Goal: Task Accomplishment & Management: Use online tool/utility

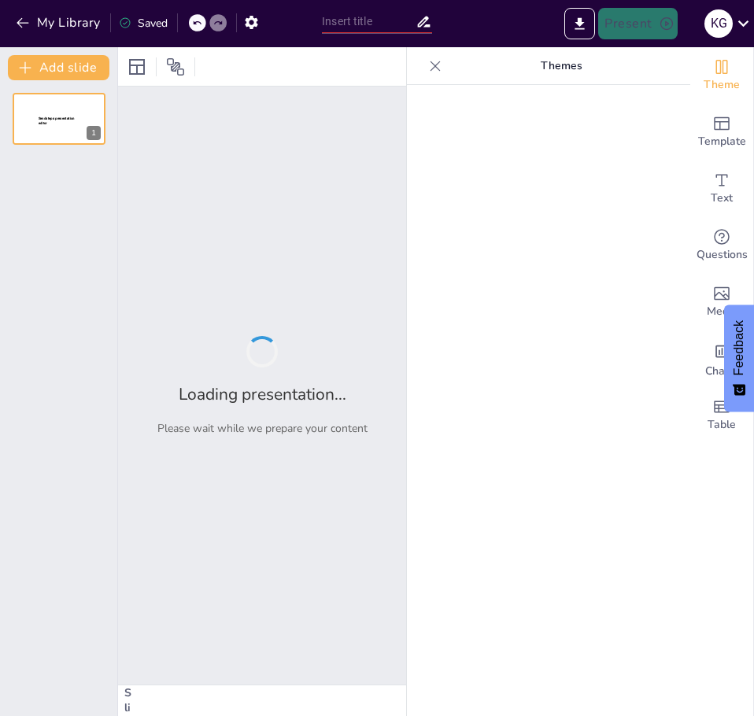
type input "Transformación de Procesos: La Automatización de Centros de Distribución en Ama…"
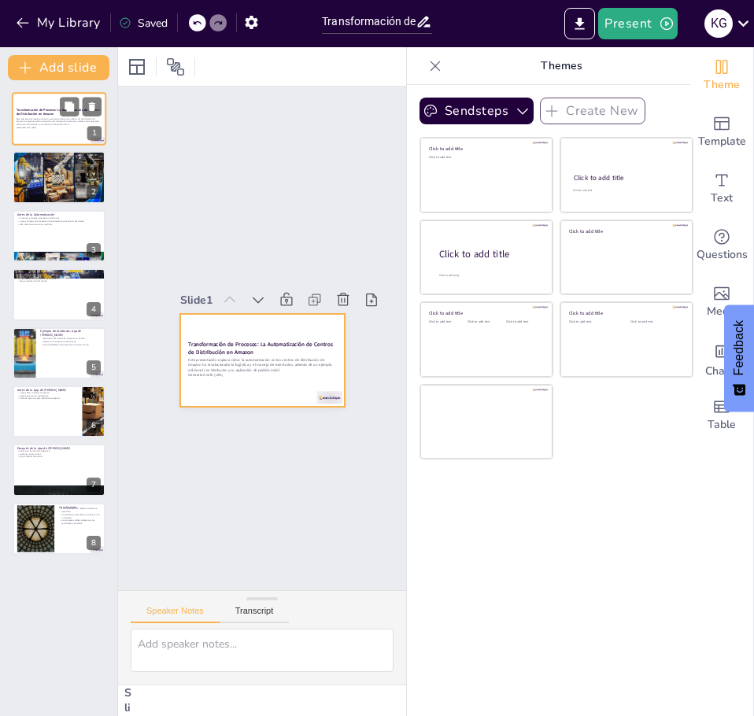
click at [45, 133] on div at bounding box center [59, 118] width 94 height 53
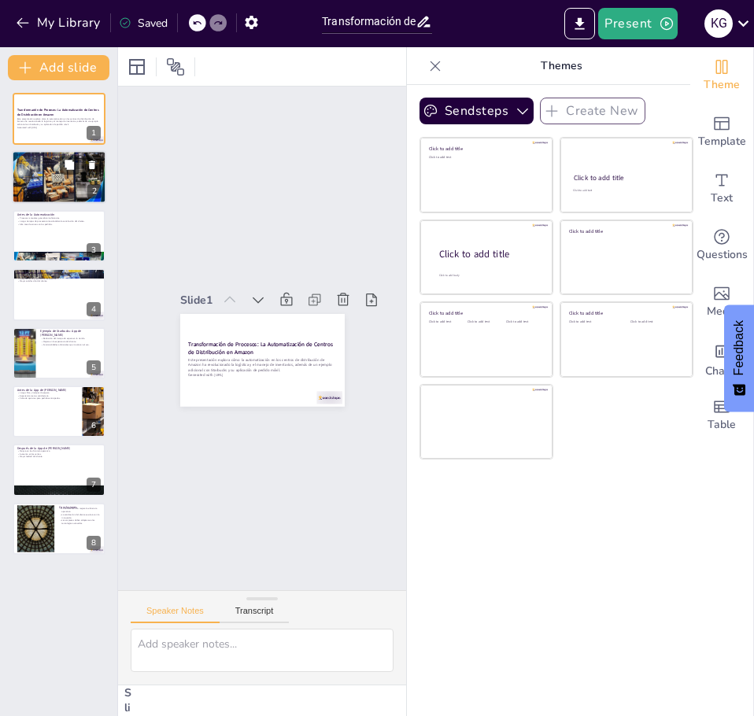
click at [45, 190] on div at bounding box center [59, 177] width 94 height 53
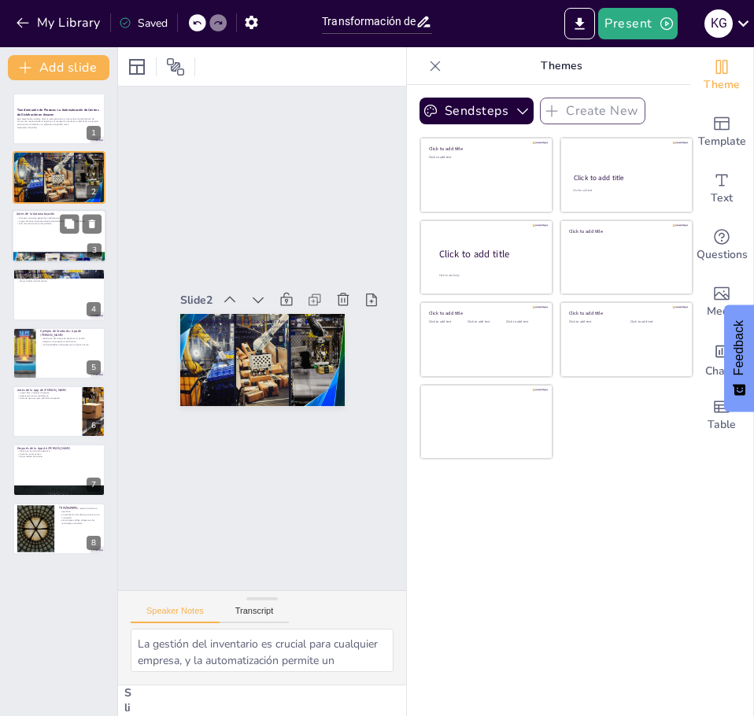
click at [59, 248] on div at bounding box center [59, 235] width 94 height 53
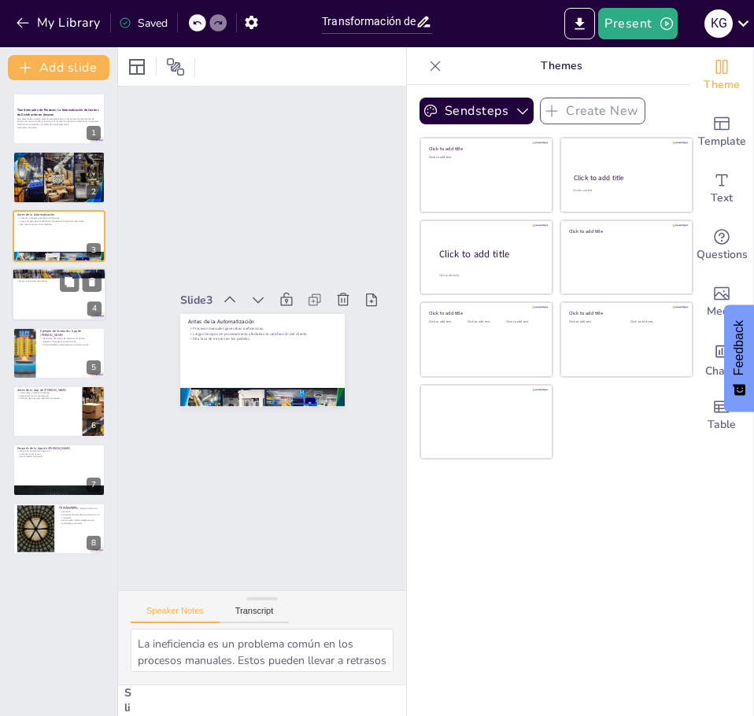
click at [35, 312] on div at bounding box center [59, 293] width 94 height 53
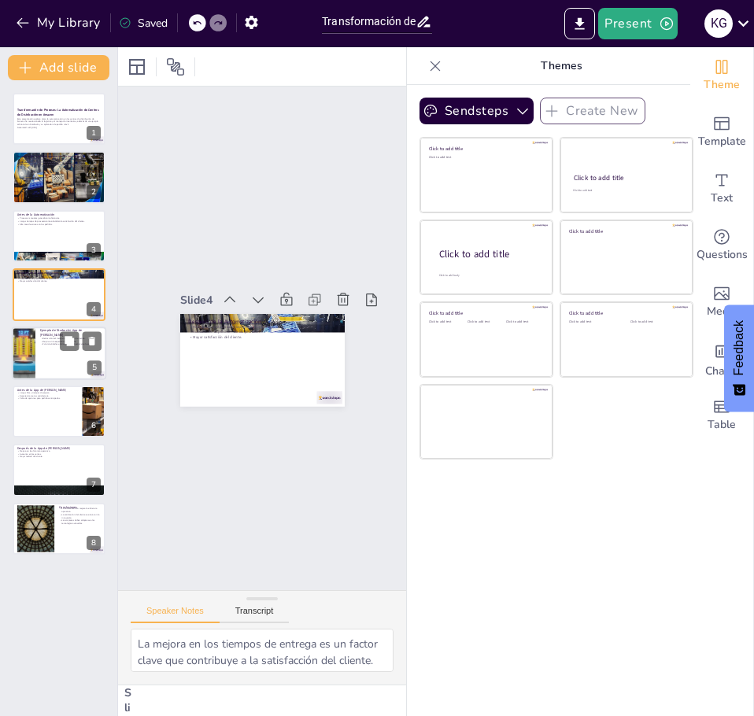
click at [18, 356] on div at bounding box center [23, 353] width 94 height 53
type textarea "La conveniencia es un factor importante en la experiencia del cliente. Al reduc…"
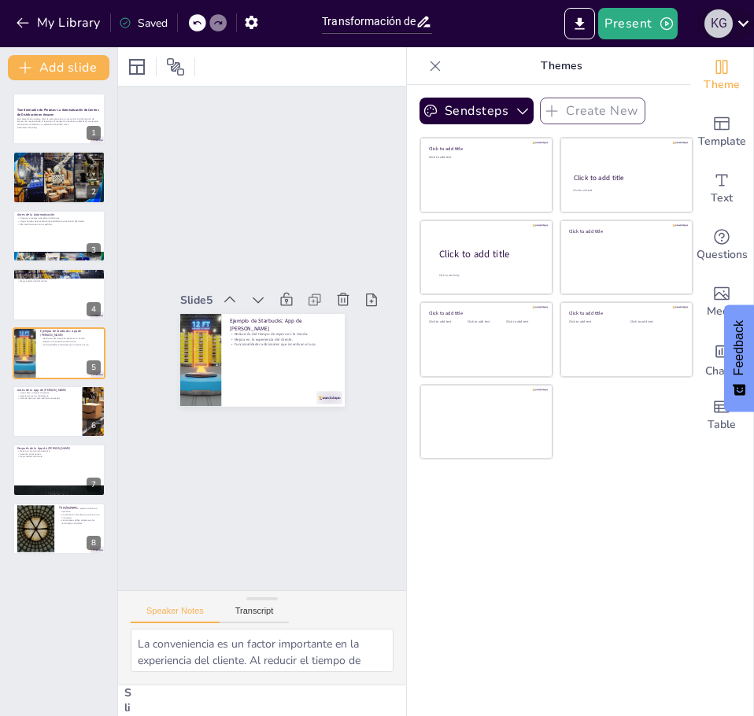
click at [726, 26] on div "K G" at bounding box center [718, 23] width 28 height 28
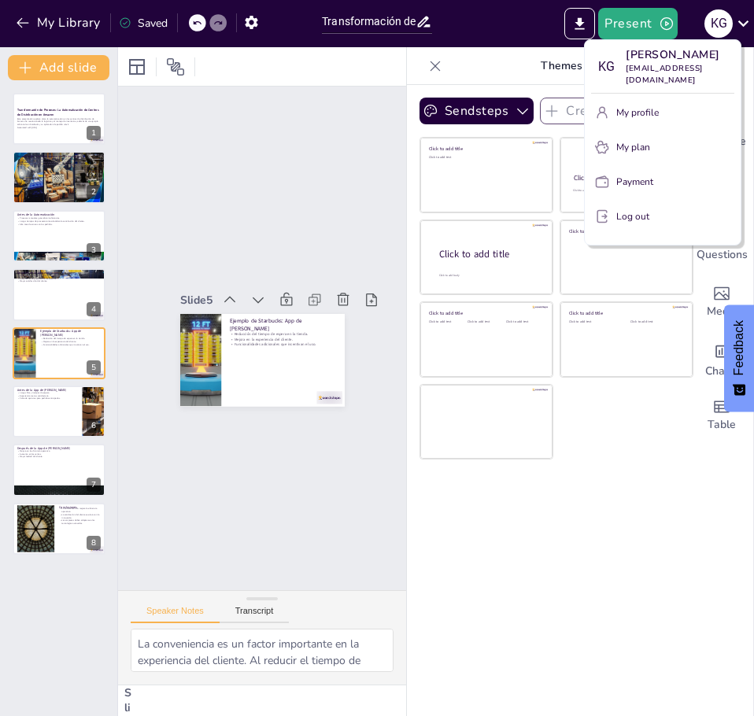
click at [721, 20] on div at bounding box center [377, 358] width 754 height 716
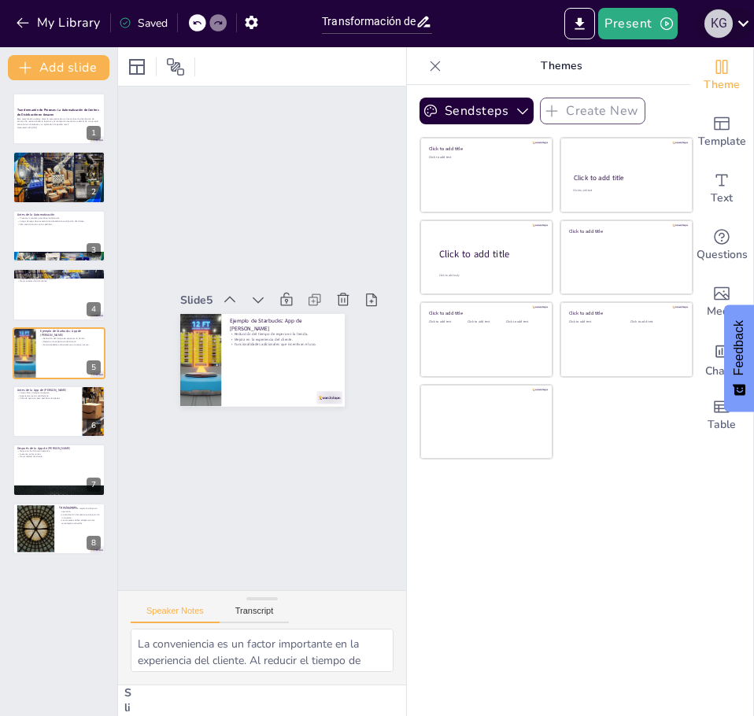
click at [721, 23] on div "K G" at bounding box center [718, 23] width 28 height 28
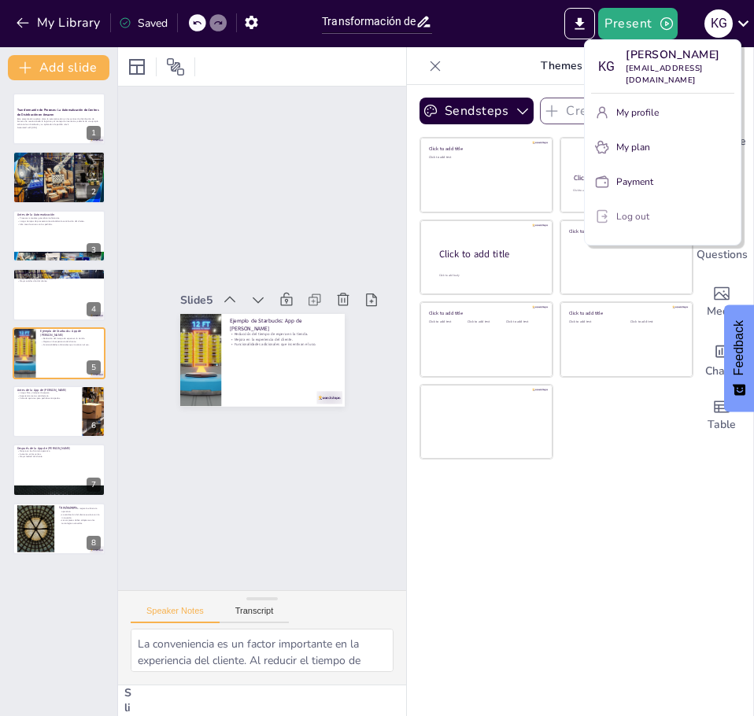
click at [629, 229] on button "Log out" at bounding box center [662, 216] width 143 height 25
